Goal: Find specific page/section: Find specific page/section

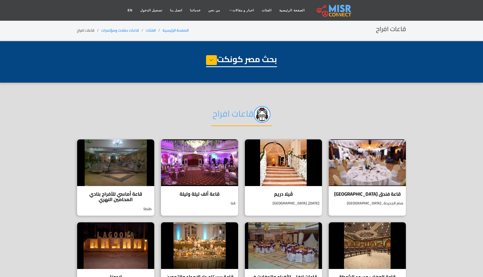
select select "**********"
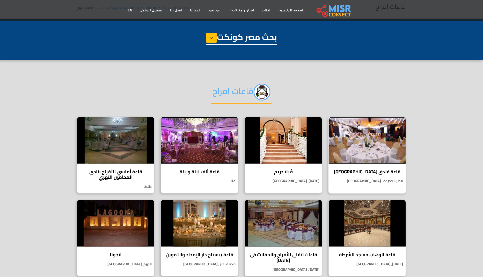
click at [360, 176] on div "قاعة فندق [GEOGRAPHIC_DATA] فندق تريومف بلازا يقدم قاعة أفراح تتميز بالفخامة وا…" at bounding box center [368, 155] width 78 height 77
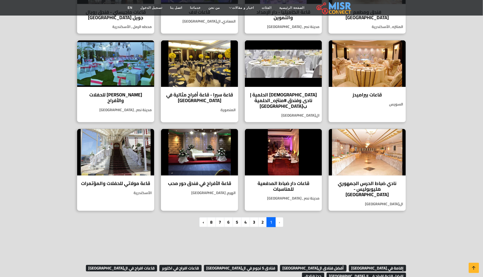
scroll to position [348, 0]
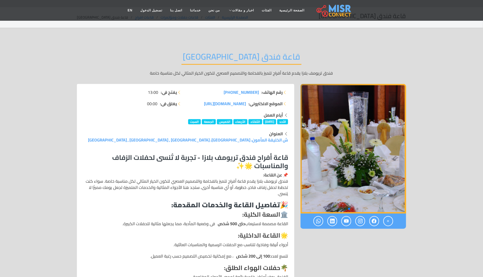
scroll to position [12, 0]
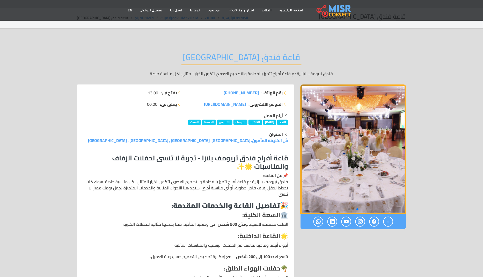
click at [405, 166] on img "1 / 3" at bounding box center [354, 148] width 106 height 129
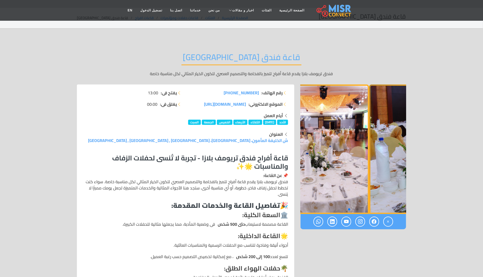
click at [400, 172] on img "3 / 3" at bounding box center [422, 148] width 106 height 129
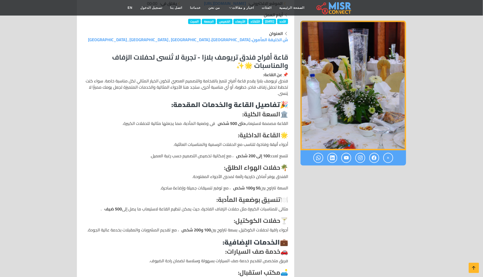
scroll to position [0, 0]
